Goal: Information Seeking & Learning: Learn about a topic

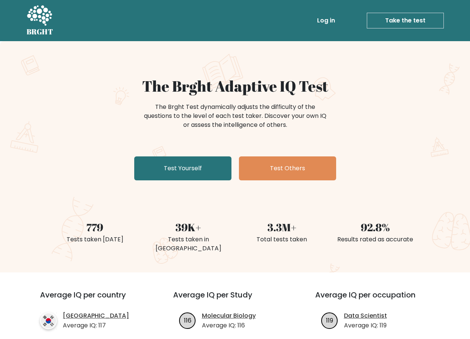
click at [421, 311] on li "119 Data Scientist Average IQ: 119" at bounding box center [377, 320] width 124 height 19
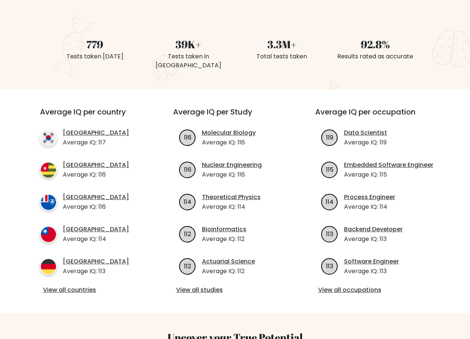
scroll to position [190, 0]
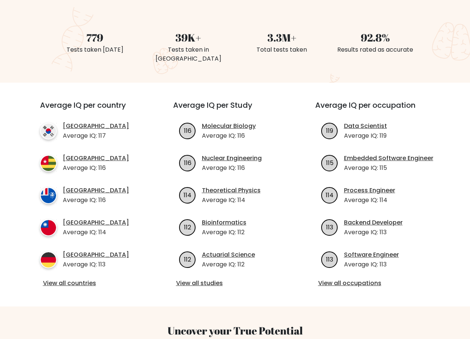
click at [218, 279] on link "View all studies" at bounding box center [235, 283] width 118 height 9
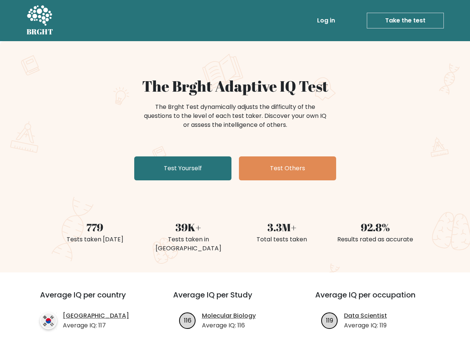
scroll to position [172, 0]
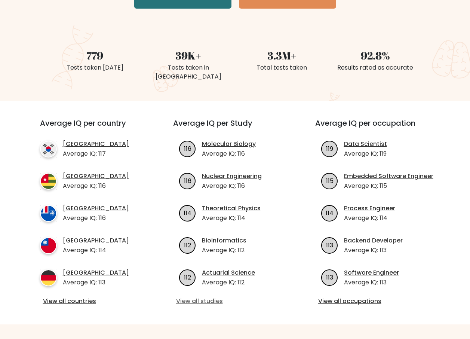
click at [197, 297] on link "View all studies" at bounding box center [235, 301] width 118 height 9
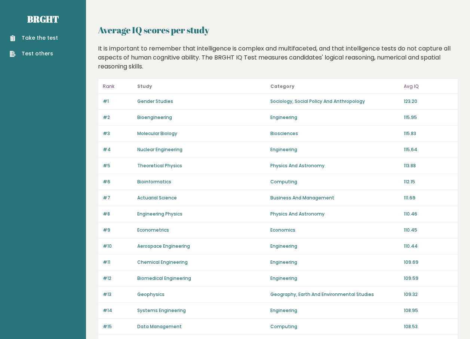
drag, startPoint x: 247, startPoint y: 302, endPoint x: 247, endPoint y: 297, distance: 4.5
click at [247, 298] on div "#13 Geophysics Geography, Earth And Environmental Studies 109.32" at bounding box center [277, 294] width 359 height 16
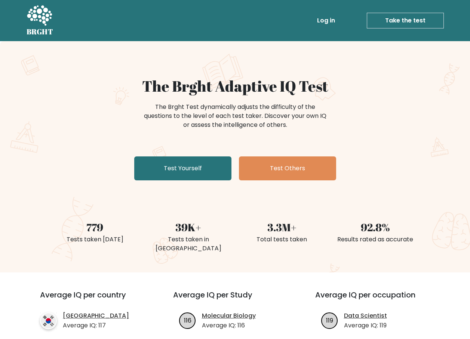
scroll to position [164, 0]
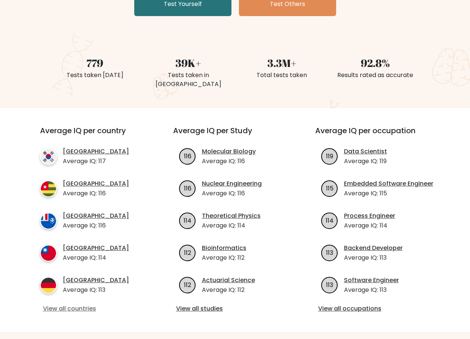
click at [74, 304] on link "View all countries" at bounding box center [93, 308] width 100 height 9
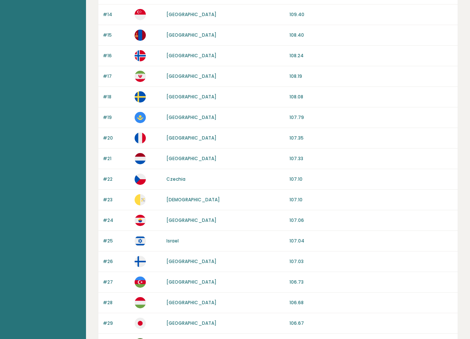
scroll to position [366, 0]
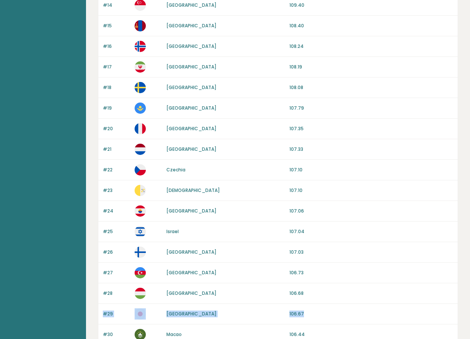
click at [422, 304] on div "Rank Country Avg IQ #1 [GEOGRAPHIC_DATA] 116.77 #2 [GEOGRAPHIC_DATA] 115.75 #3 …" at bounding box center [278, 140] width 360 height 854
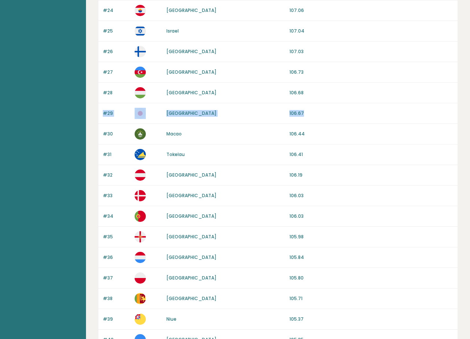
scroll to position [641, 0]
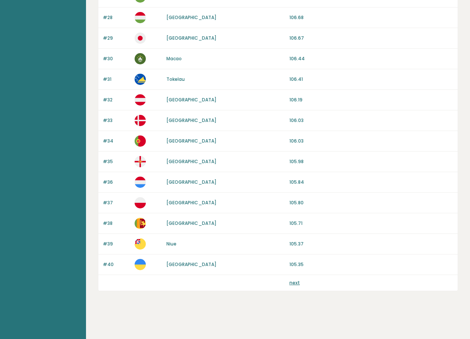
click at [430, 228] on div "#38 [GEOGRAPHIC_DATA] 105.71" at bounding box center [277, 223] width 359 height 21
click at [295, 286] on div "next" at bounding box center [277, 283] width 359 height 16
click at [293, 285] on link "next" at bounding box center [294, 282] width 10 height 6
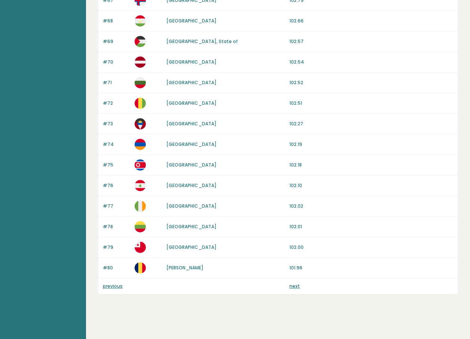
scroll to position [632, 0]
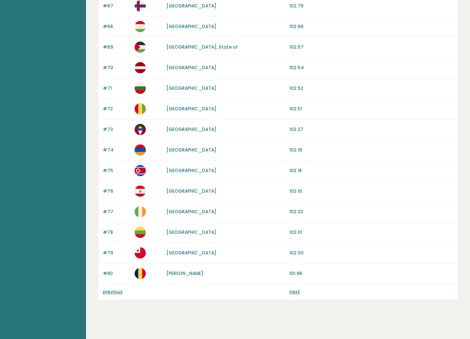
click at [291, 294] on p "next" at bounding box center [294, 291] width 10 height 7
click at [291, 294] on link "next" at bounding box center [294, 291] width 10 height 6
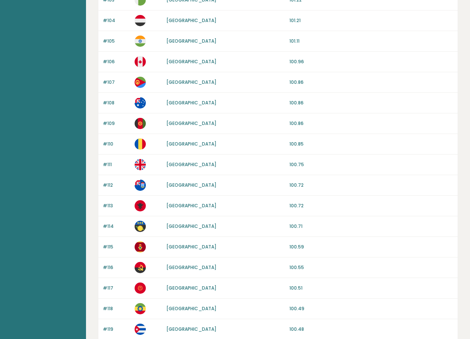
scroll to position [641, 0]
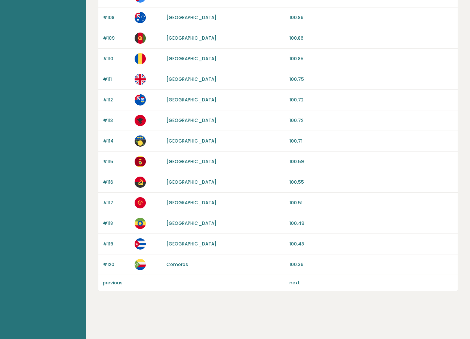
click at [295, 280] on link "next" at bounding box center [294, 282] width 10 height 6
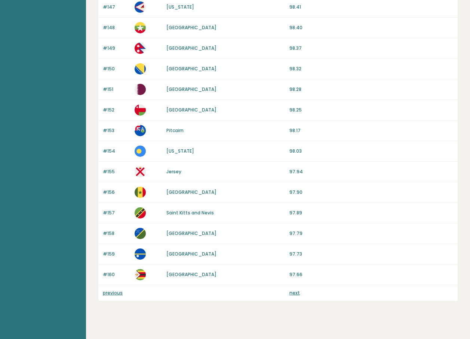
scroll to position [641, 0]
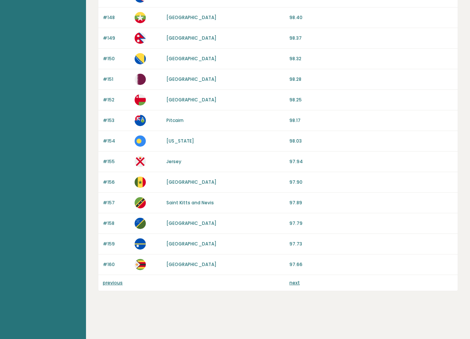
click at [298, 283] on link "next" at bounding box center [294, 282] width 10 height 6
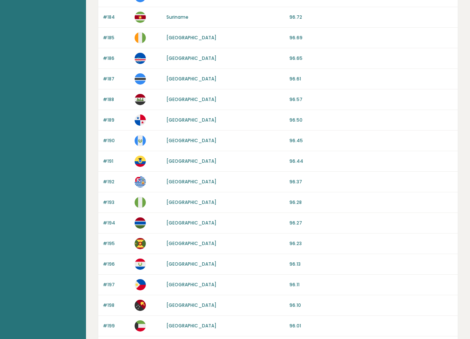
scroll to position [641, 0]
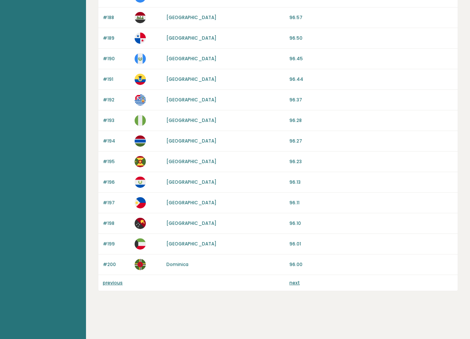
click at [298, 289] on div "previous next" at bounding box center [277, 283] width 359 height 16
click at [297, 286] on p "next" at bounding box center [294, 282] width 10 height 7
click at [292, 283] on link "next" at bounding box center [294, 282] width 10 height 6
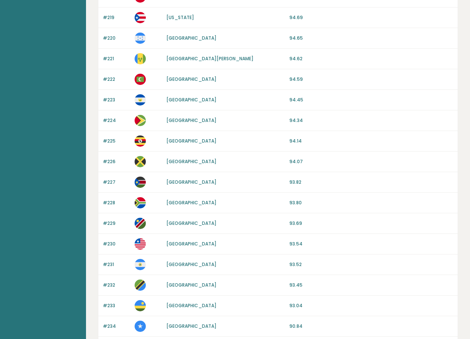
scroll to position [518, 0]
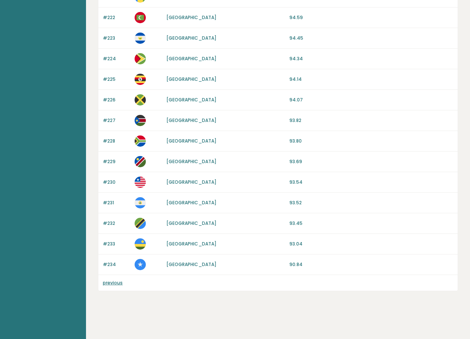
click at [109, 285] on link "previous" at bounding box center [113, 282] width 20 height 6
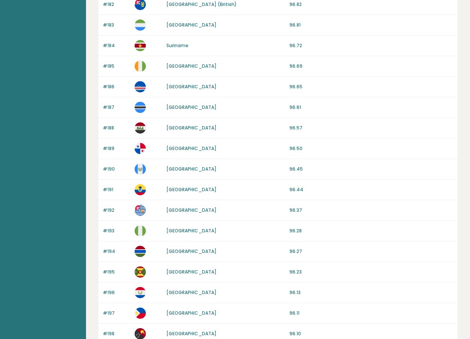
scroll to position [641, 0]
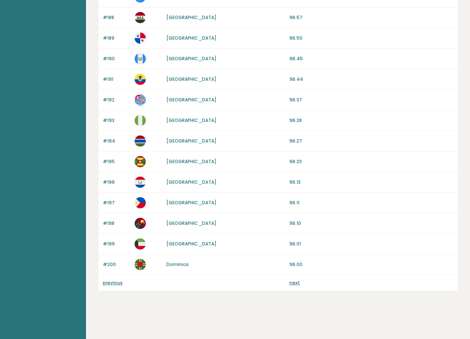
click at [111, 276] on div "previous next" at bounding box center [277, 283] width 359 height 16
click at [116, 284] on link "previous" at bounding box center [113, 282] width 20 height 6
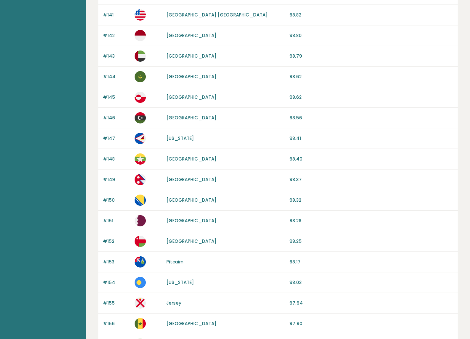
scroll to position [641, 0]
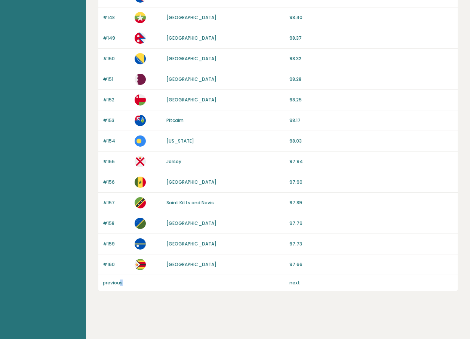
click at [121, 286] on p "previous" at bounding box center [116, 282] width 27 height 7
drag, startPoint x: 121, startPoint y: 286, endPoint x: 116, endPoint y: 282, distance: 6.2
click at [116, 283] on link "previous" at bounding box center [113, 282] width 20 height 6
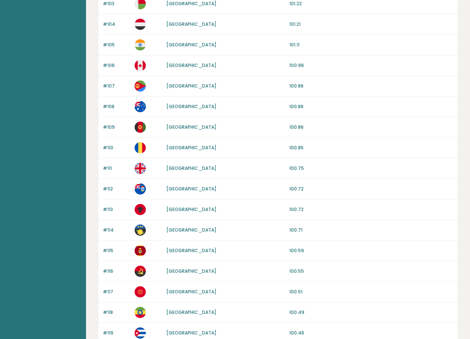
scroll to position [641, 0]
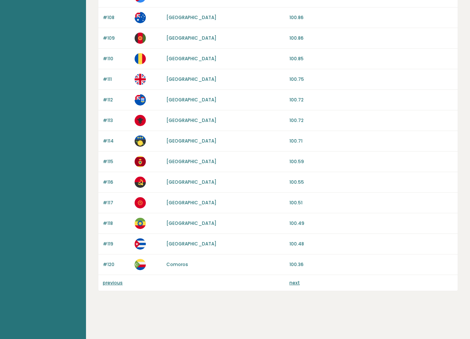
click at [116, 282] on link "previous" at bounding box center [113, 282] width 20 height 6
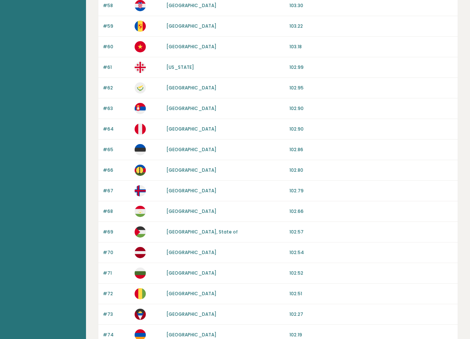
scroll to position [641, 0]
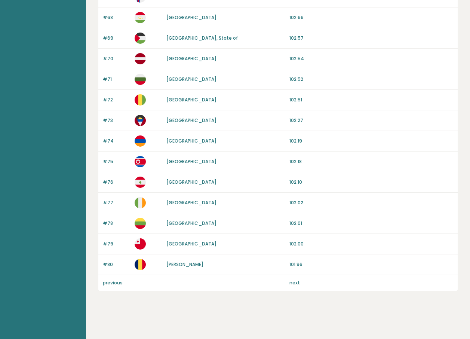
click at [119, 287] on div "previous next" at bounding box center [277, 283] width 359 height 16
click at [112, 282] on link "previous" at bounding box center [113, 282] width 20 height 6
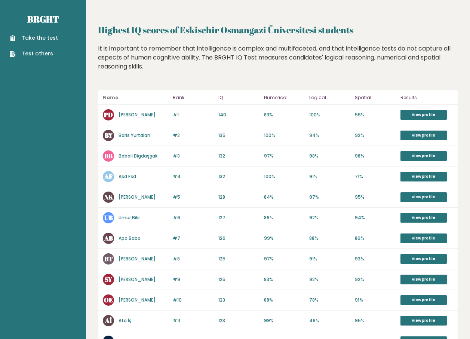
click at [140, 156] on link "Baboli Bigdaşşak" at bounding box center [138, 156] width 39 height 6
click at [132, 138] on link "Baris Yurtalan" at bounding box center [135, 135] width 32 height 6
click at [132, 166] on div "#4 AF Asd Fsd 132 #4 132 100% 91% 71% View profile" at bounding box center [277, 176] width 359 height 21
click at [131, 158] on link "Baboli Bigdaşşak" at bounding box center [138, 156] width 39 height 6
click at [129, 172] on div "AF Asd Fsd" at bounding box center [135, 176] width 65 height 11
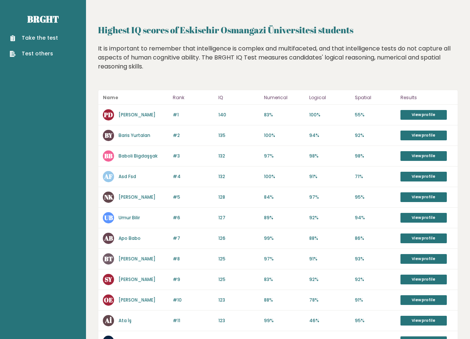
click at [131, 175] on link "Asd Fsd" at bounding box center [128, 176] width 18 height 6
click at [127, 111] on div "PD Piyush Dubey" at bounding box center [135, 114] width 65 height 11
click at [132, 115] on link "Piyush Dubey" at bounding box center [137, 114] width 37 height 6
click at [131, 114] on link "Piyush Dubey" at bounding box center [137, 114] width 37 height 6
click at [129, 132] on div "BY Baris Yurtalan" at bounding box center [135, 135] width 65 height 11
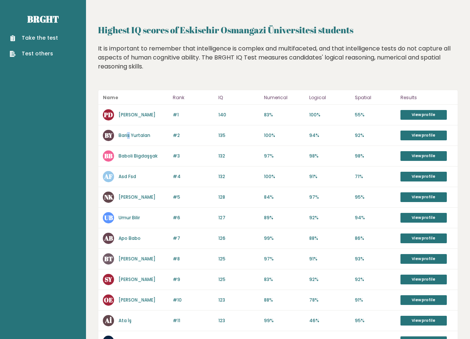
drag, startPoint x: 129, startPoint y: 132, endPoint x: 133, endPoint y: 135, distance: 4.7
click at [133, 135] on link "Baris Yurtalan" at bounding box center [135, 135] width 32 height 6
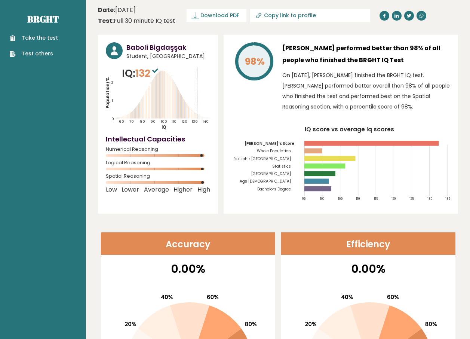
scroll to position [296, 0]
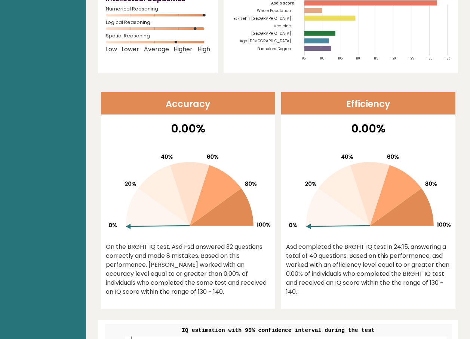
scroll to position [138, 0]
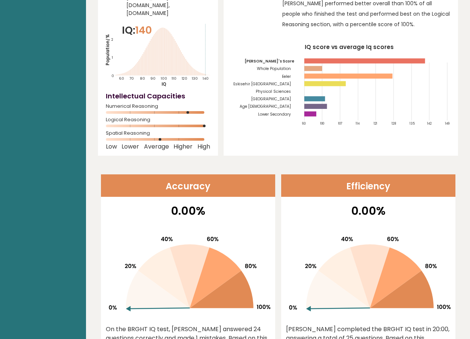
scroll to position [53, 0]
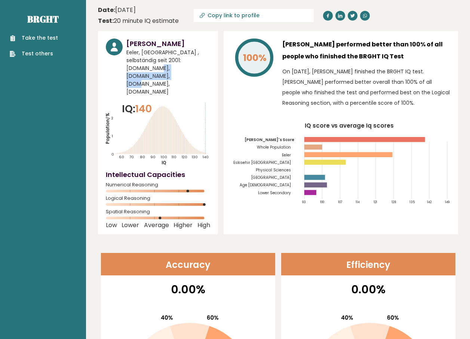
drag, startPoint x: 126, startPoint y: 67, endPoint x: 201, endPoint y: 68, distance: 74.4
click at [201, 68] on span "Eeler, India , selbständig seit 2001: www.sikono.de, www.notfallmanager.org, ww…" at bounding box center [168, 72] width 84 height 47
copy span "www.notfallmanager.org,"
click at [253, 75] on icon at bounding box center [254, 57] width 35 height 35
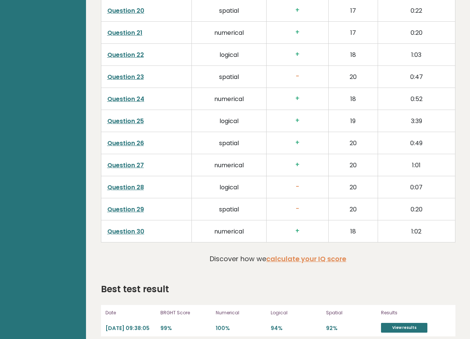
scroll to position [1549, 0]
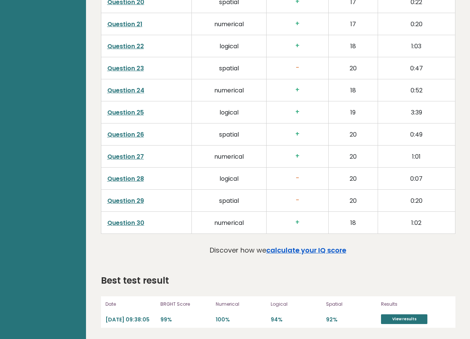
click at [305, 246] on link "calculate your IQ score" at bounding box center [306, 249] width 80 height 9
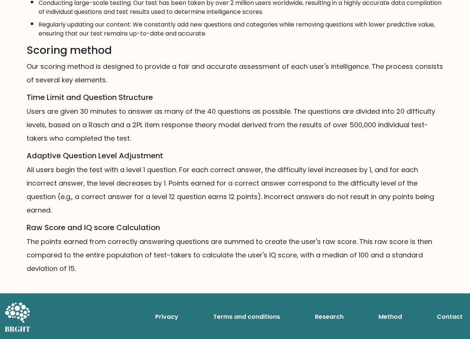
scroll to position [461, 0]
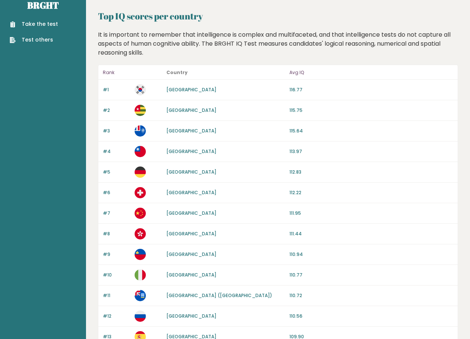
scroll to position [19, 0]
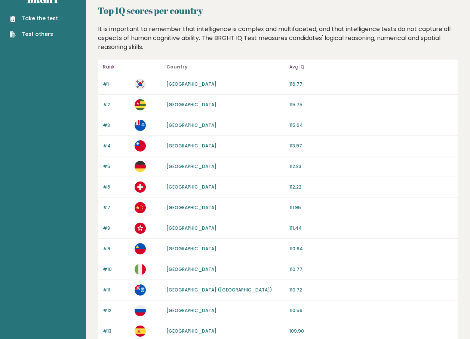
click at [172, 83] on link "[GEOGRAPHIC_DATA]" at bounding box center [191, 84] width 50 height 6
click at [176, 104] on link "[GEOGRAPHIC_DATA]" at bounding box center [191, 104] width 50 height 6
click at [175, 147] on link "[GEOGRAPHIC_DATA]" at bounding box center [191, 145] width 50 height 6
click at [172, 102] on link "[GEOGRAPHIC_DATA]" at bounding box center [191, 104] width 50 height 6
click at [181, 125] on link "[GEOGRAPHIC_DATA]" at bounding box center [191, 125] width 50 height 6
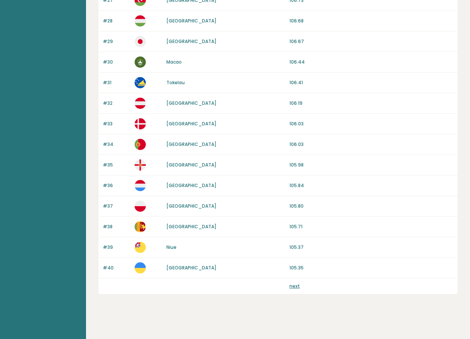
scroll to position [641, 0]
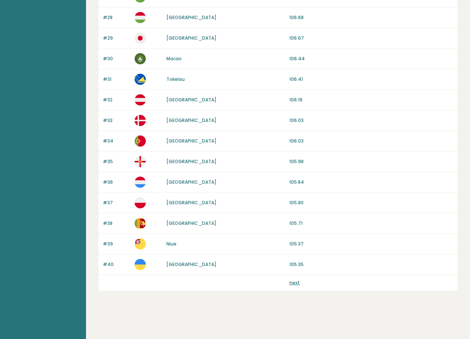
click at [297, 284] on link "next" at bounding box center [294, 282] width 10 height 6
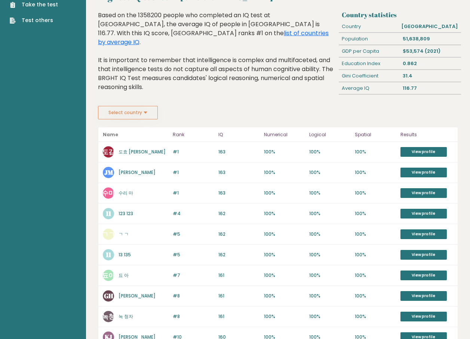
scroll to position [31, 0]
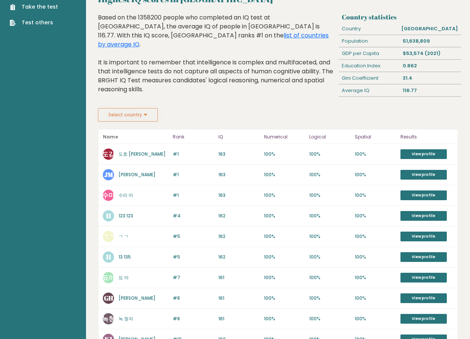
click at [131, 113] on button "Select country" at bounding box center [128, 114] width 60 height 13
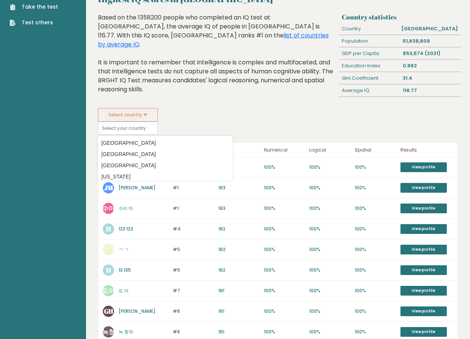
click at [132, 116] on button "Select country" at bounding box center [128, 114] width 60 height 13
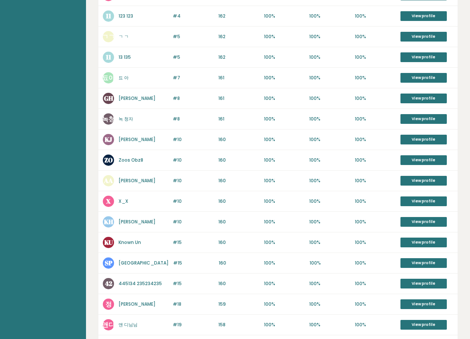
scroll to position [308, 0]
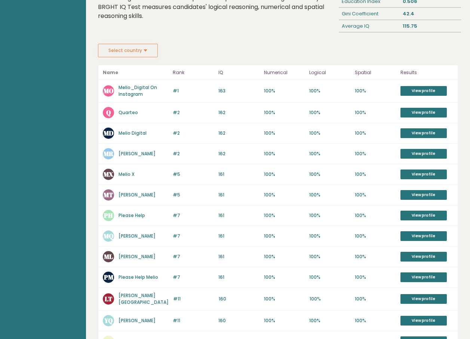
scroll to position [90, 0]
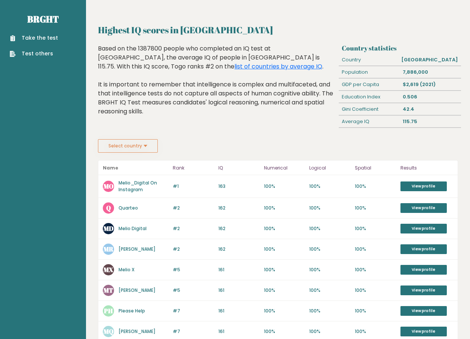
click at [133, 188] on link "Melio_Digital On Instagram" at bounding box center [138, 185] width 39 height 13
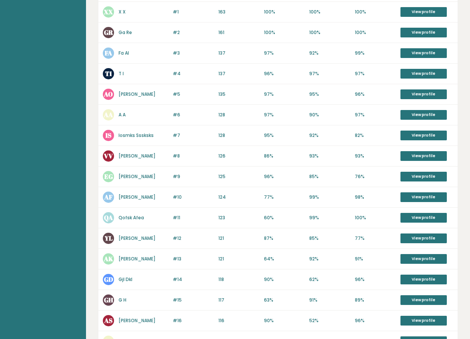
scroll to position [286, 0]
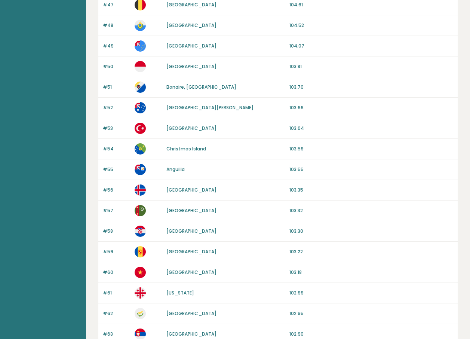
scroll to position [215, 0]
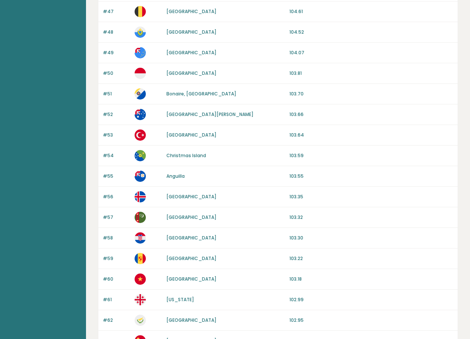
click at [175, 133] on link "[GEOGRAPHIC_DATA]" at bounding box center [191, 135] width 50 height 6
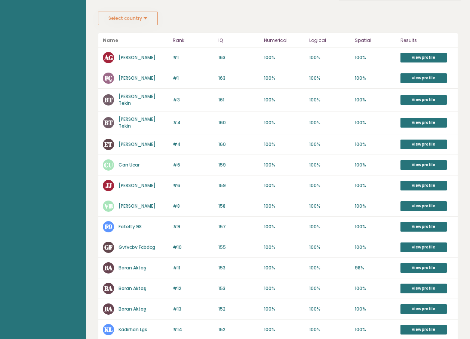
scroll to position [127, 0]
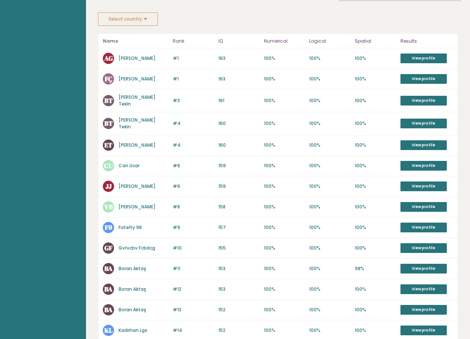
click at [134, 286] on link "Boran Aktaş" at bounding box center [133, 289] width 28 height 6
click at [130, 60] on link "Alper Güler" at bounding box center [137, 58] width 37 height 6
click at [129, 162] on link "Can Ucar" at bounding box center [129, 165] width 21 height 6
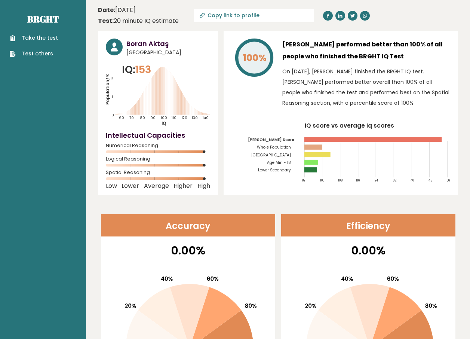
scroll to position [19, 0]
